Goal: Find specific page/section: Find specific page/section

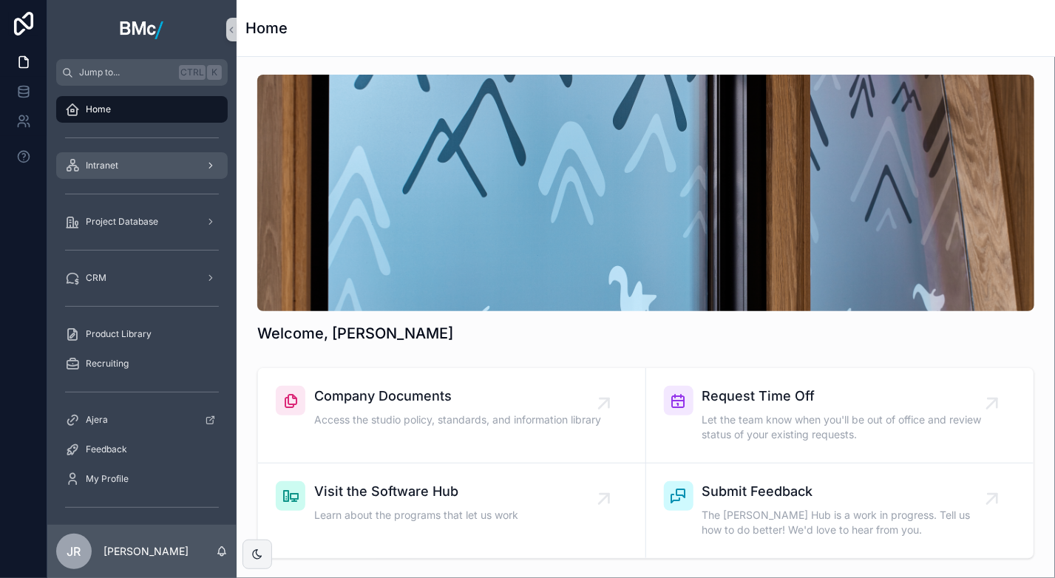
click at [100, 169] on span "Intranet" at bounding box center [102, 166] width 33 height 12
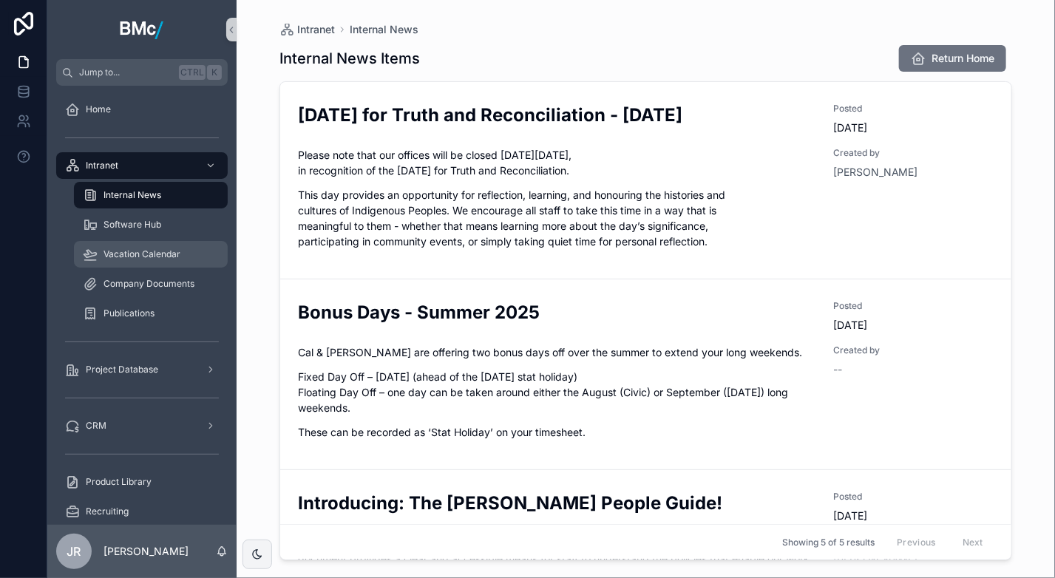
click at [120, 252] on span "Vacation Calendar" at bounding box center [141, 254] width 77 height 12
